Goal: Navigation & Orientation: Find specific page/section

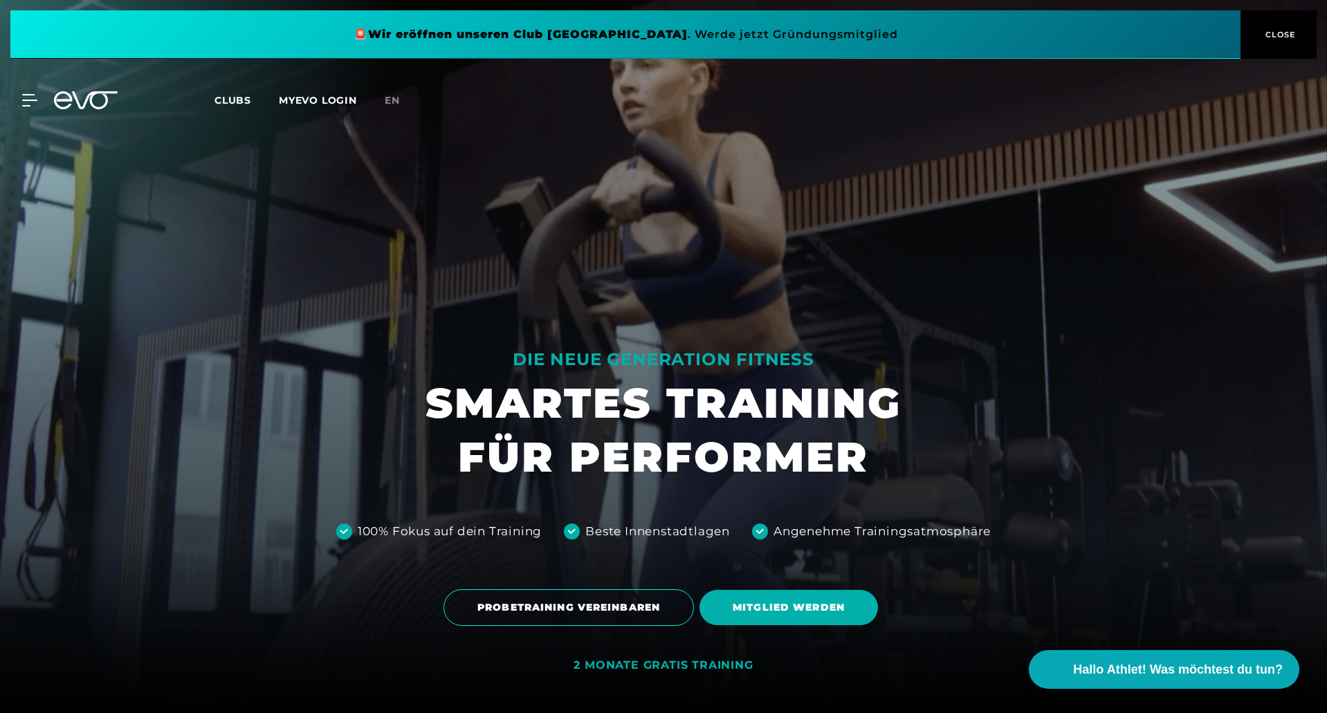
click at [242, 91] on div "MyEVO Login Über EVO Mitgliedschaften Probetraining TAGESPASS EVO Studios [GEOG…" at bounding box center [664, 100] width 1322 height 40
click at [235, 104] on span "Clubs" at bounding box center [233, 100] width 37 height 12
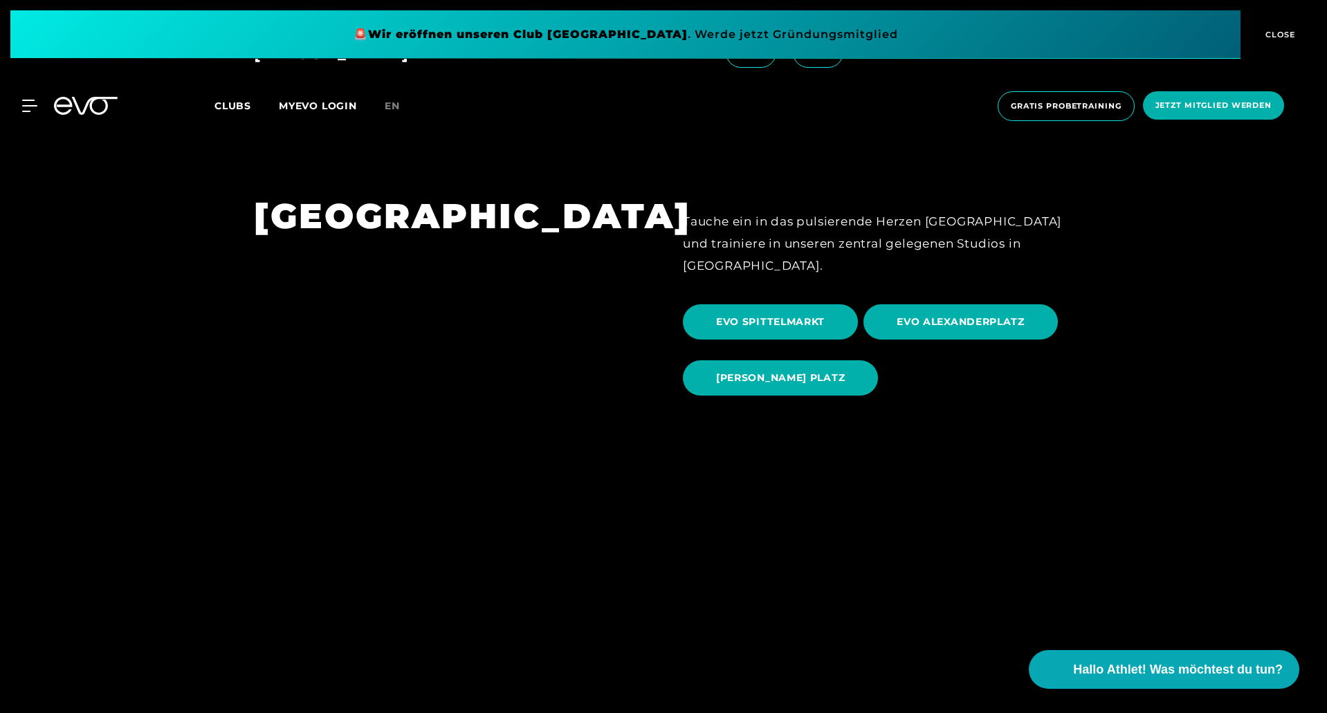
scroll to position [1453, 0]
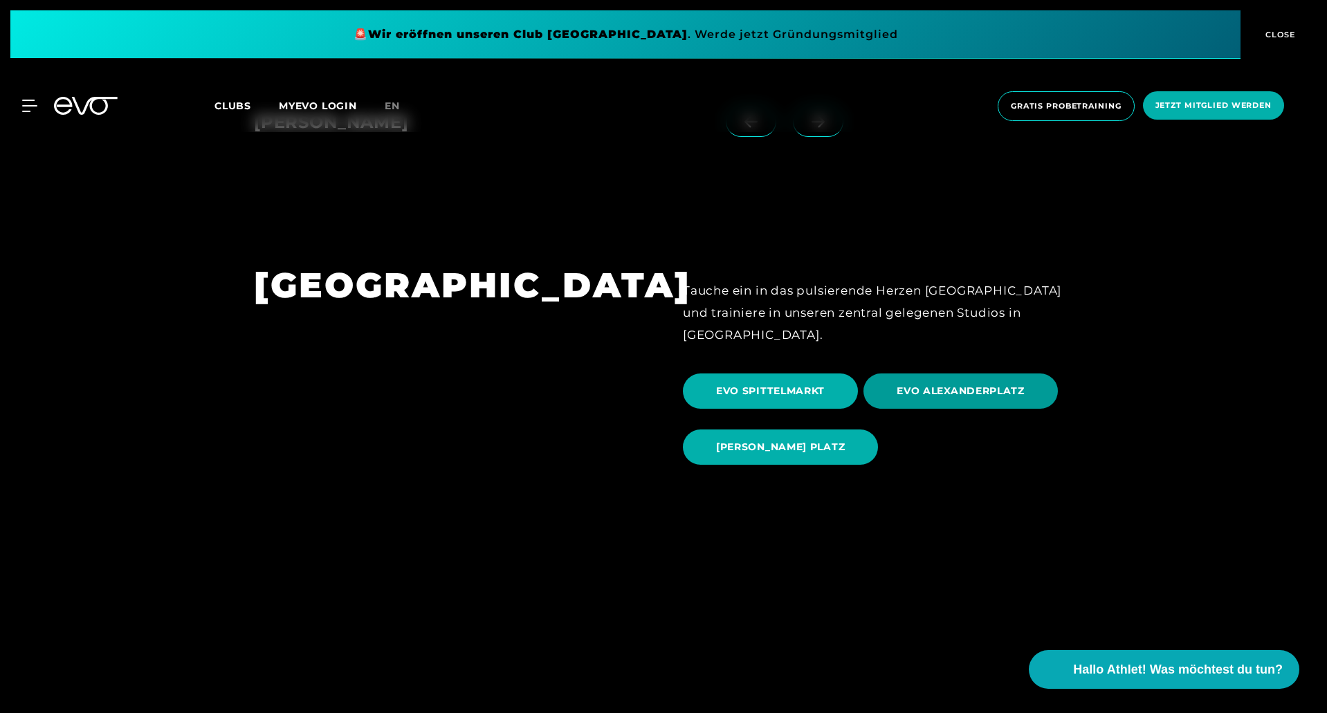
click at [945, 381] on span "EVO ALEXANDERPLATZ" at bounding box center [961, 391] width 194 height 35
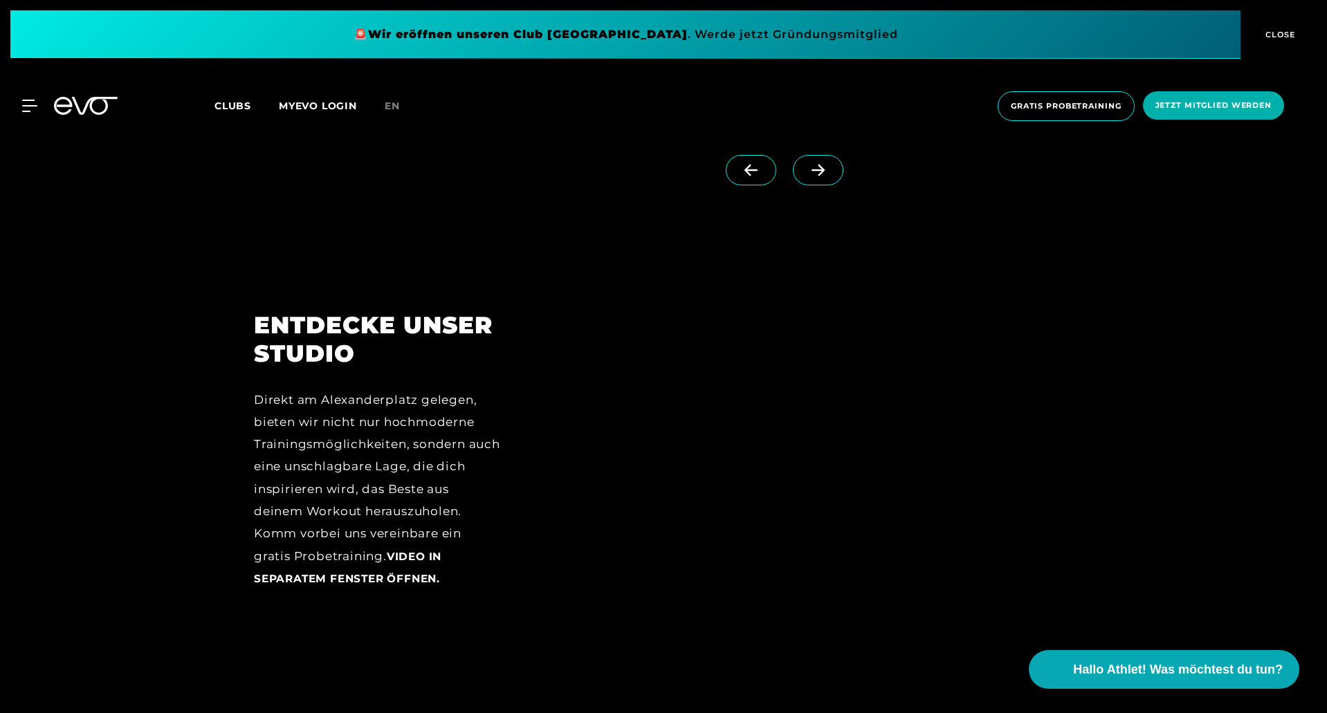
scroll to position [1799, 0]
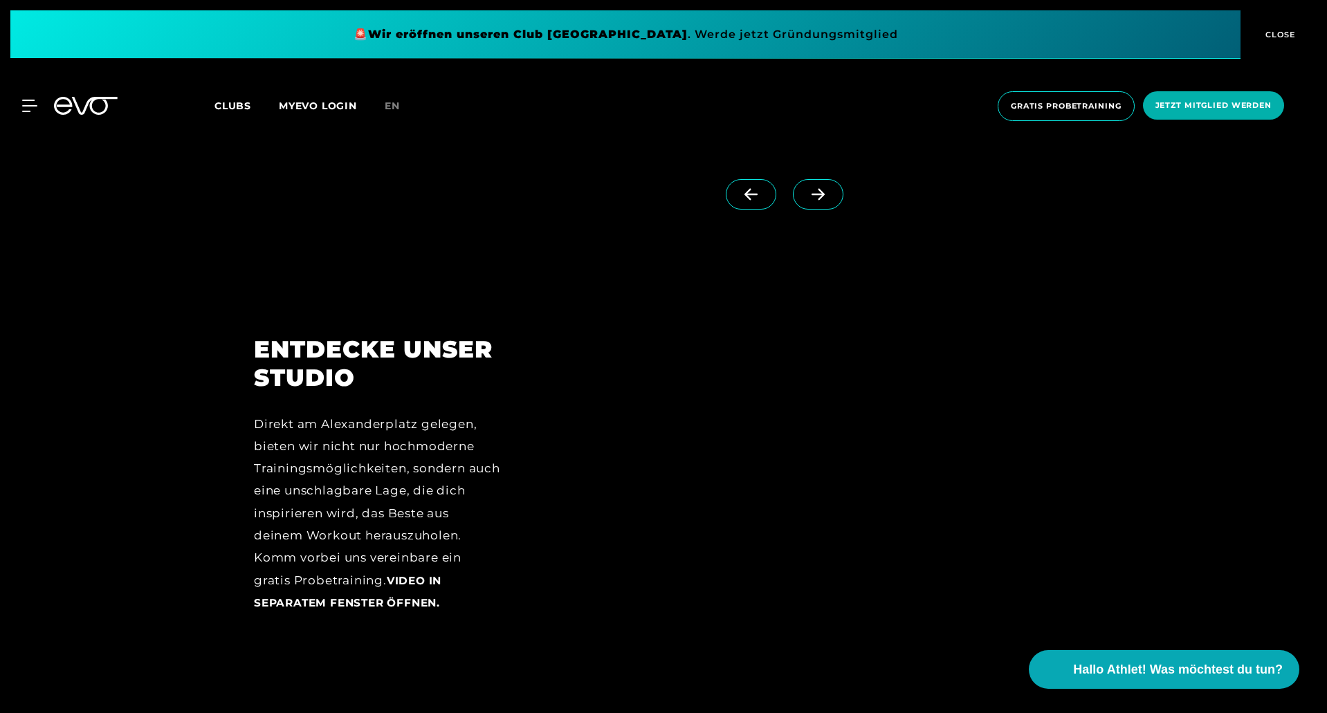
click at [804, 206] on span at bounding box center [818, 194] width 51 height 30
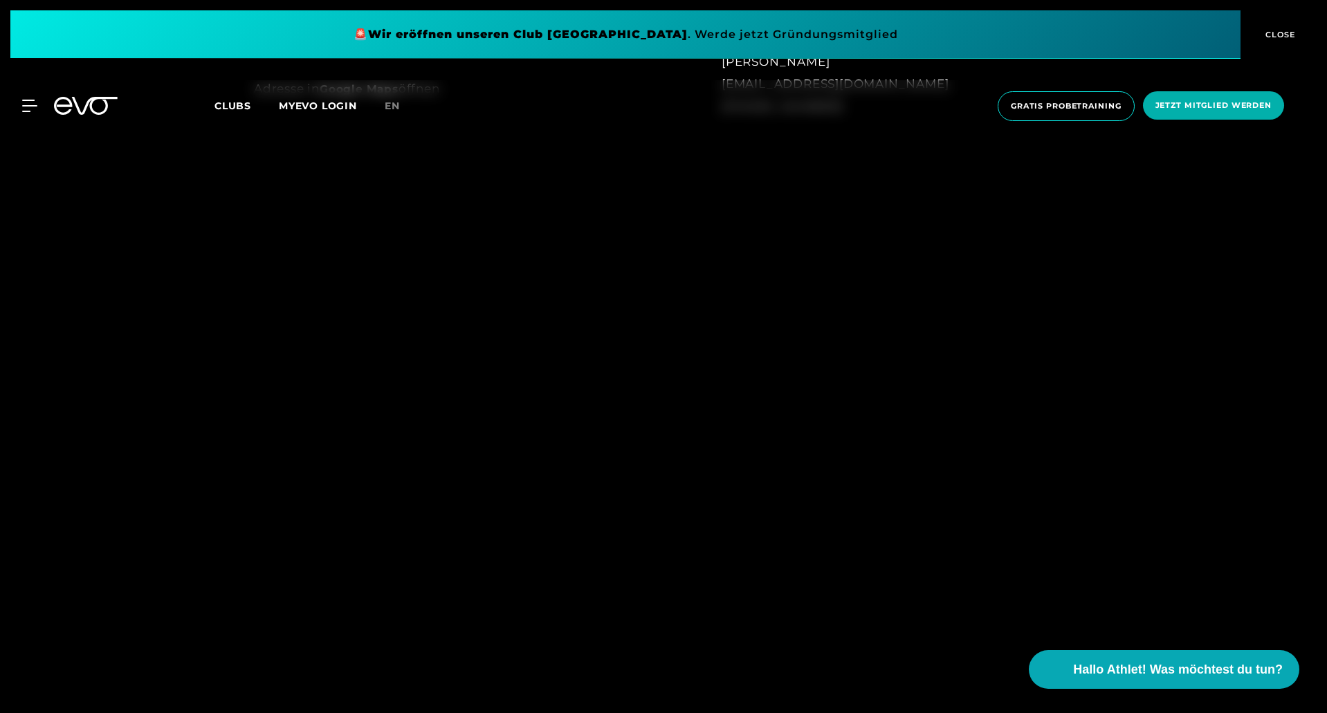
scroll to position [1453, 0]
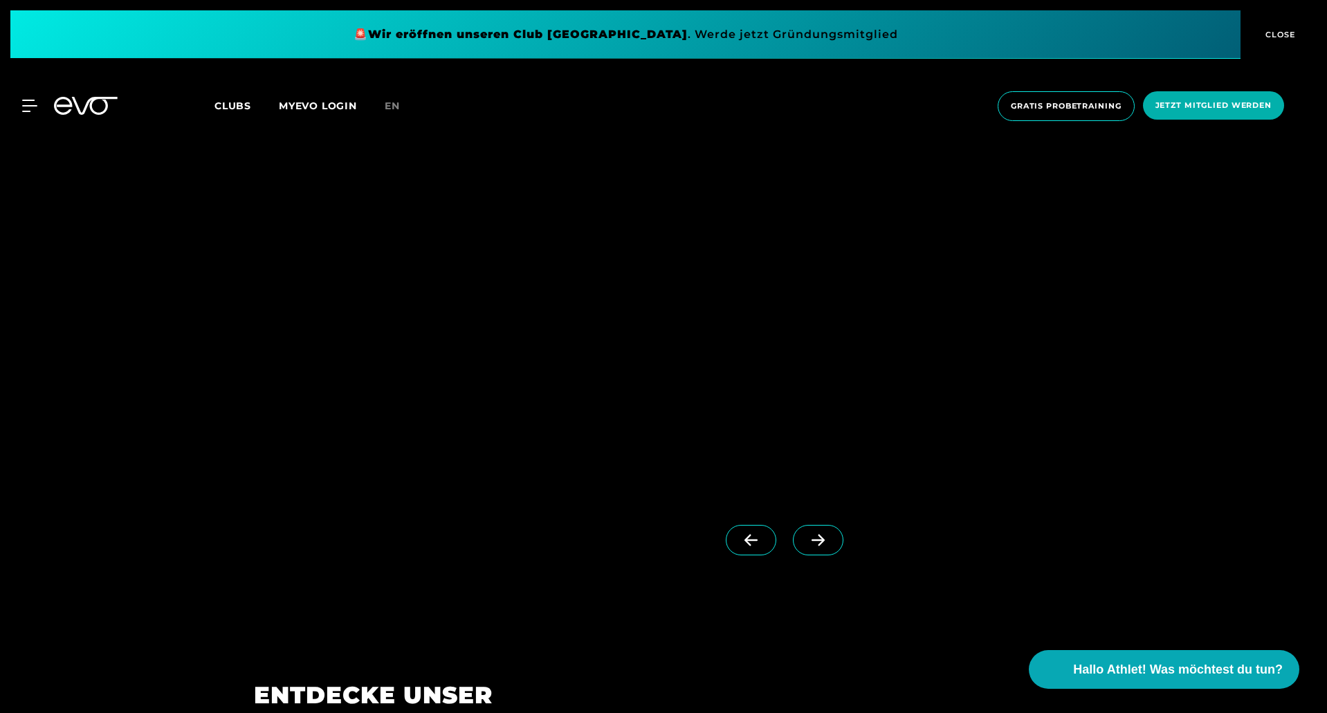
click at [812, 529] on span at bounding box center [818, 540] width 51 height 30
click at [739, 538] on icon at bounding box center [751, 540] width 24 height 12
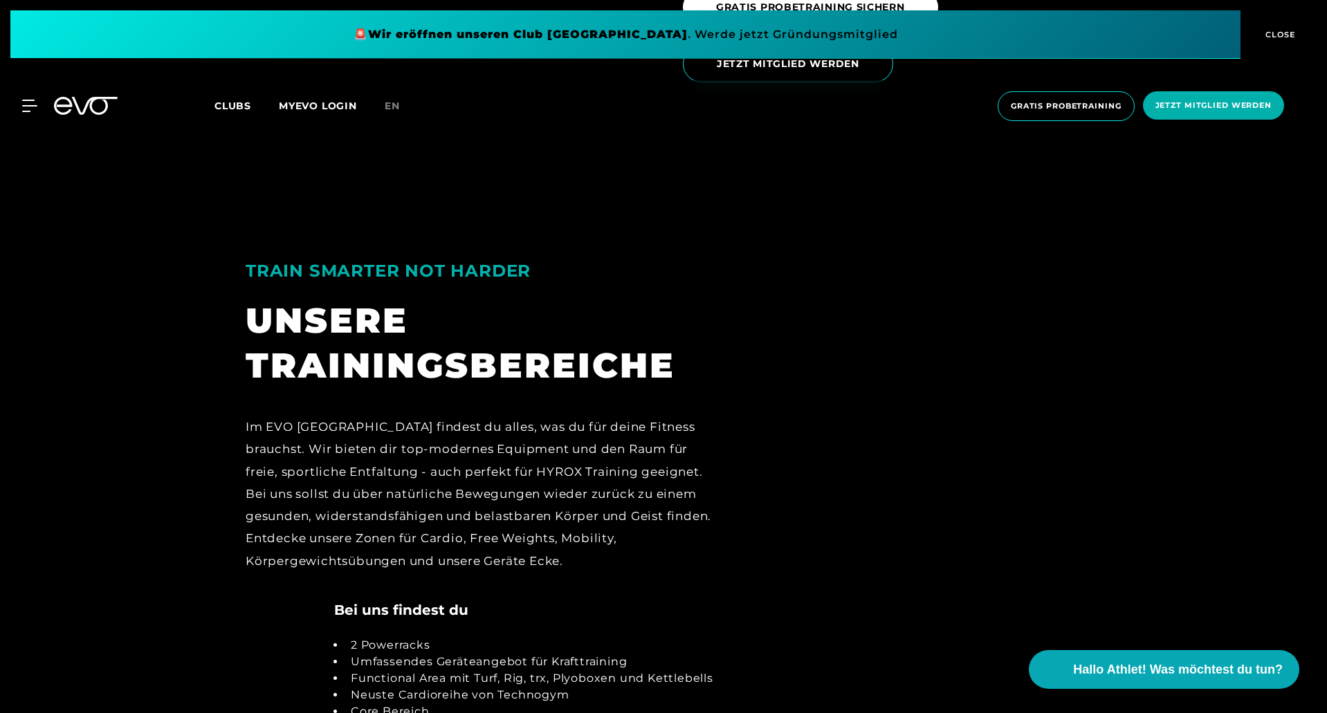
scroll to position [2906, 0]
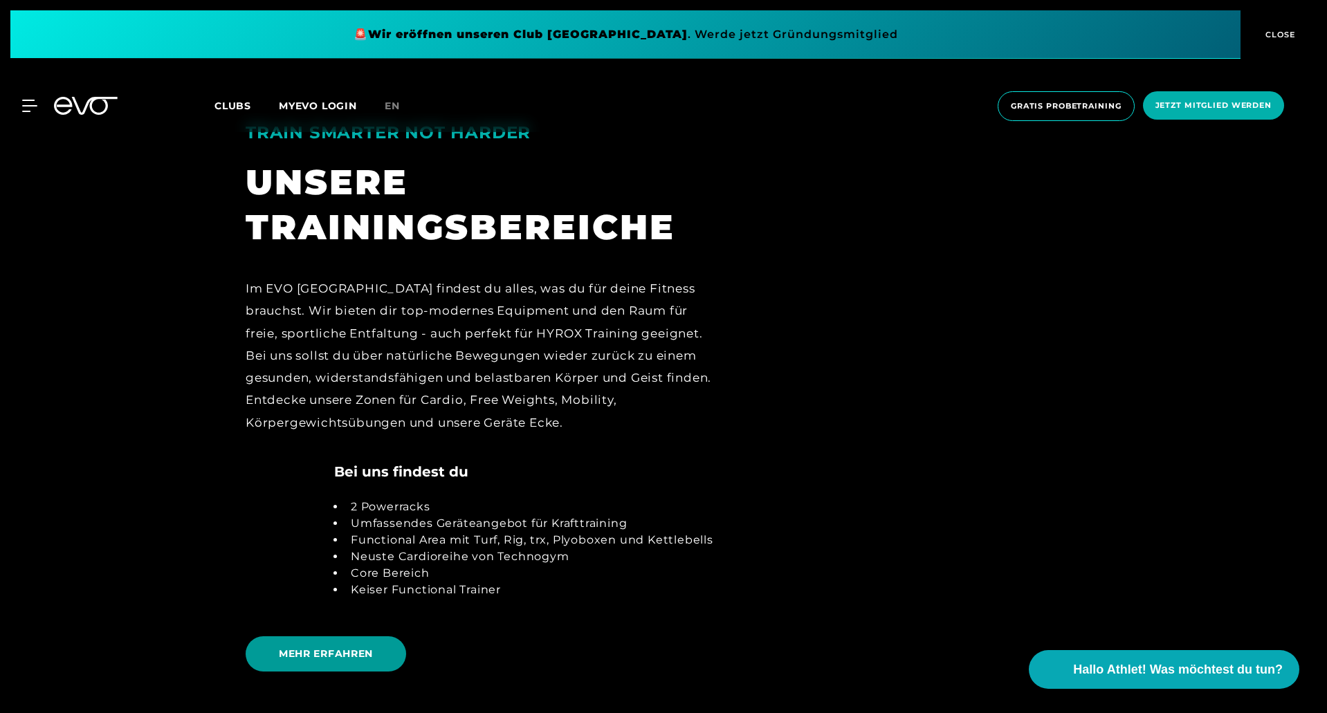
click at [338, 645] on span "MEHR ERFAHREN" at bounding box center [326, 654] width 161 height 35
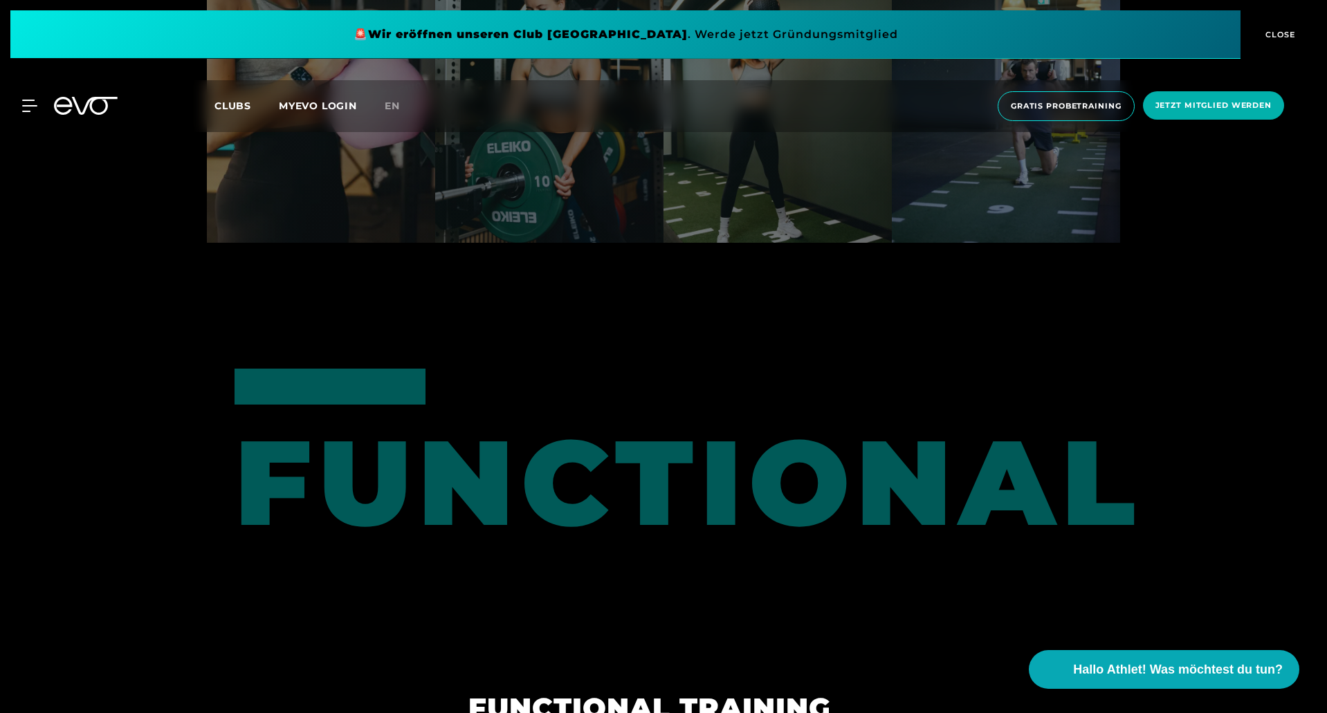
scroll to position [3944, 0]
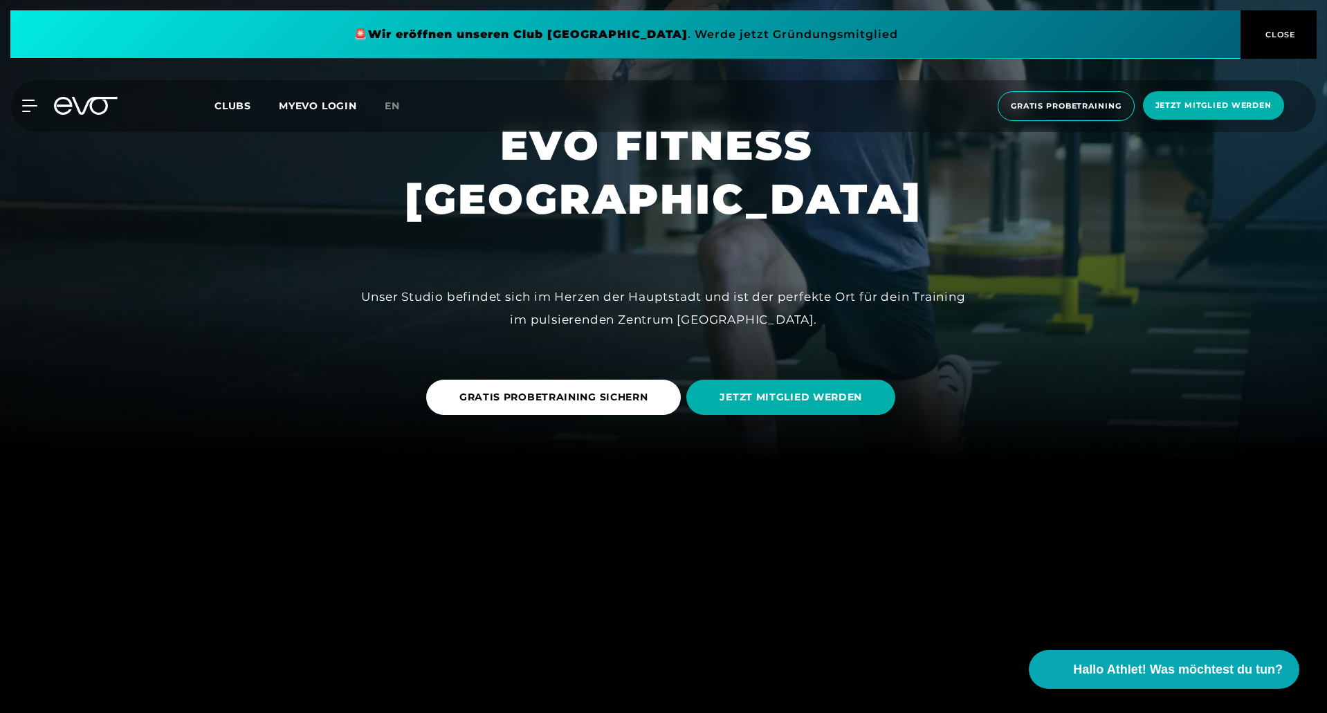
scroll to position [484, 0]
